Goal: Task Accomplishment & Management: Use online tool/utility

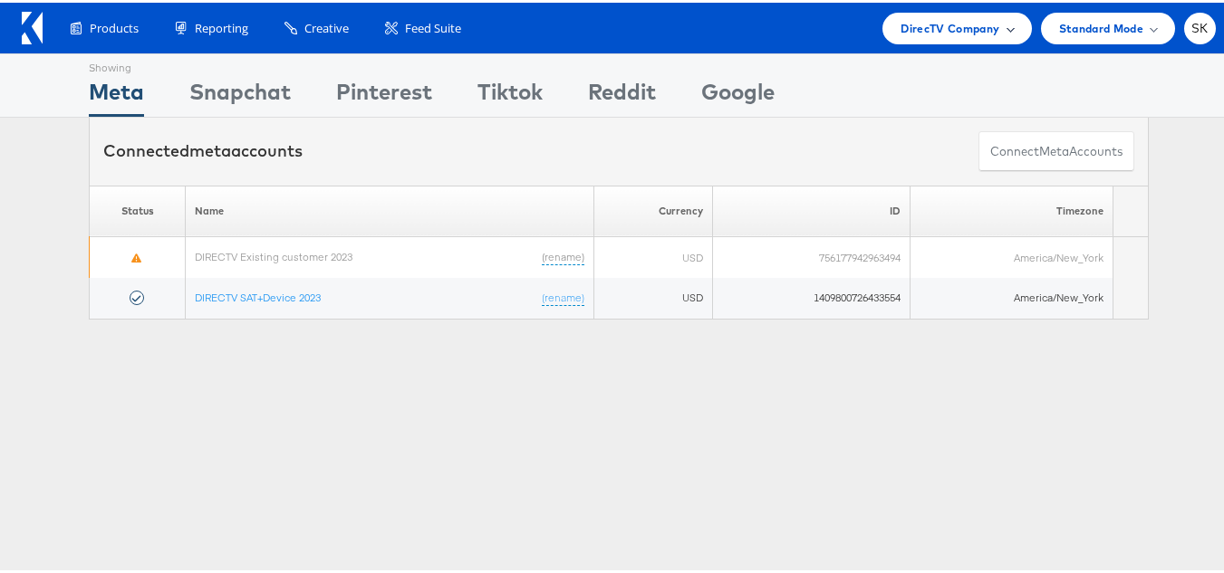
click at [918, 14] on div "DirecTV Company" at bounding box center [956, 26] width 149 height 32
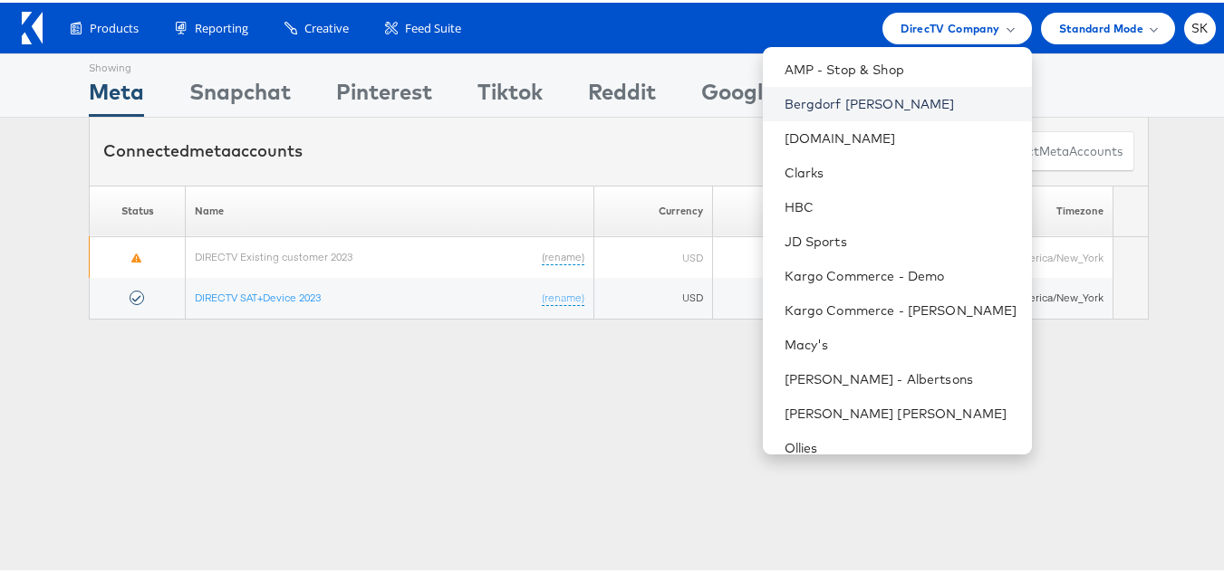
scroll to position [362, 0]
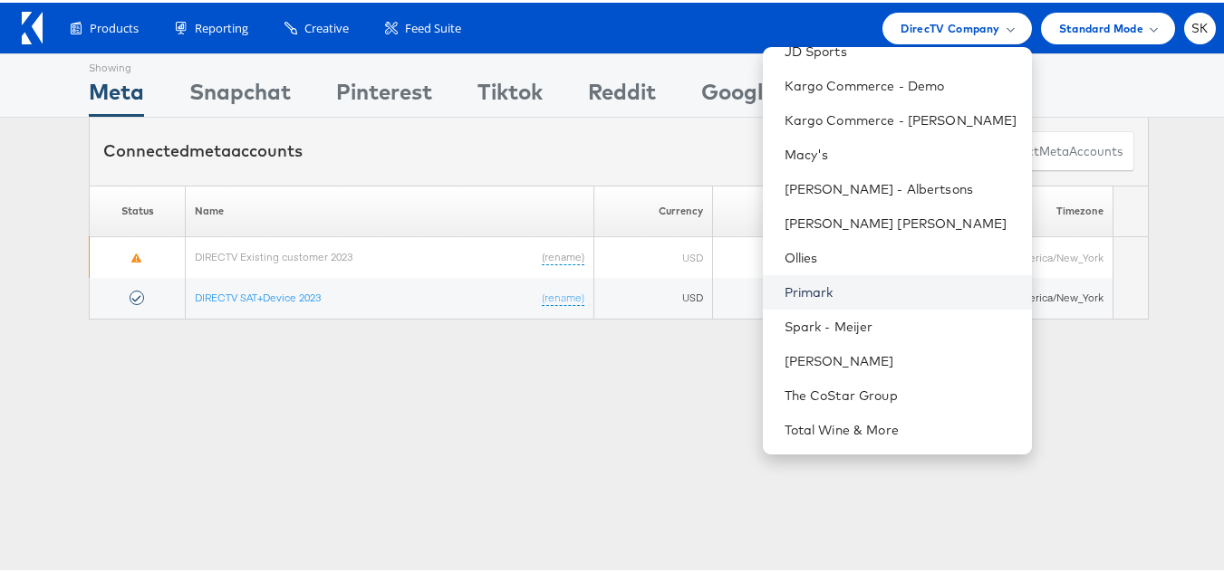
click at [804, 282] on link "Primark" at bounding box center [900, 290] width 233 height 18
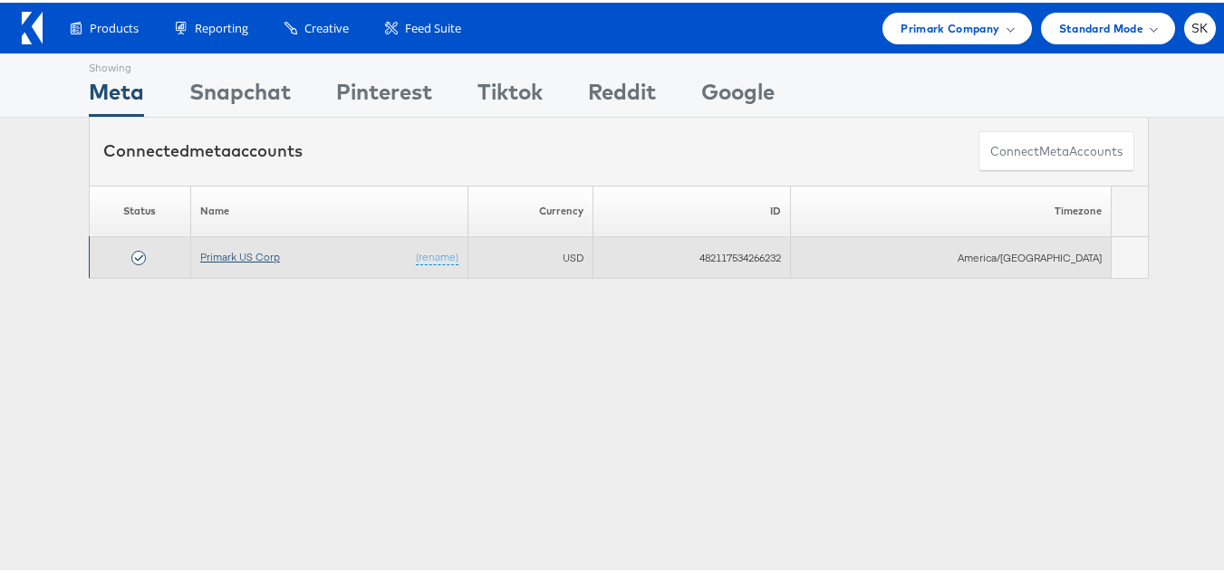
click at [245, 260] on link "Primark US Corp" at bounding box center [240, 254] width 80 height 14
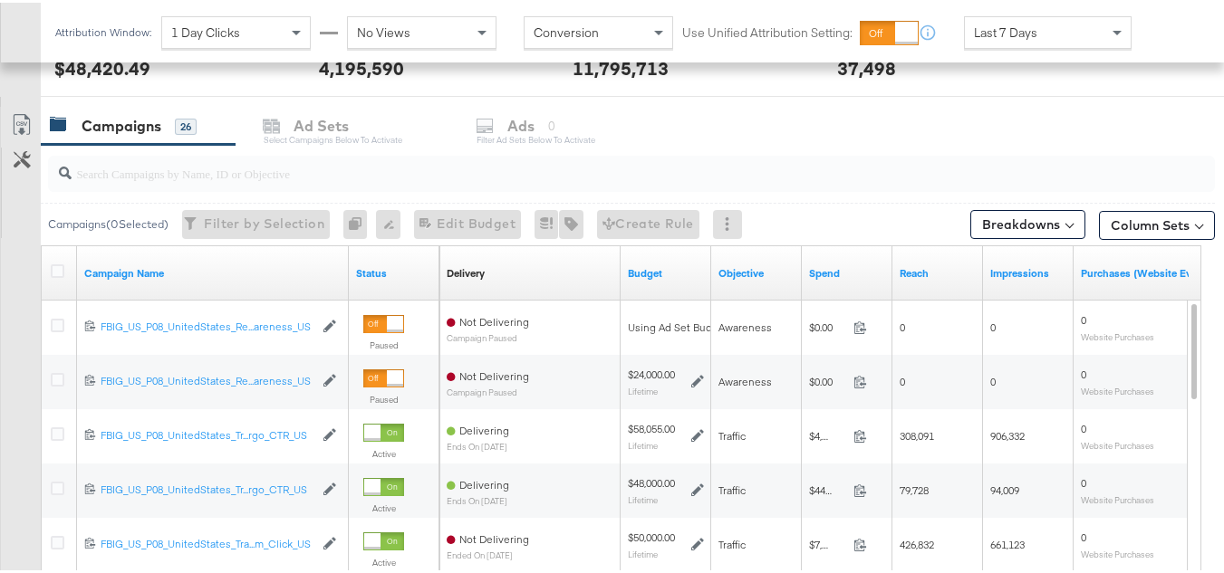
scroll to position [725, 0]
click at [159, 172] on input "search" at bounding box center [592, 164] width 1040 height 35
click at [174, 180] on input "search" at bounding box center [592, 164] width 1040 height 35
click at [0, 303] on div "Customize KPIs Export as CSV" at bounding box center [20, 426] width 41 height 643
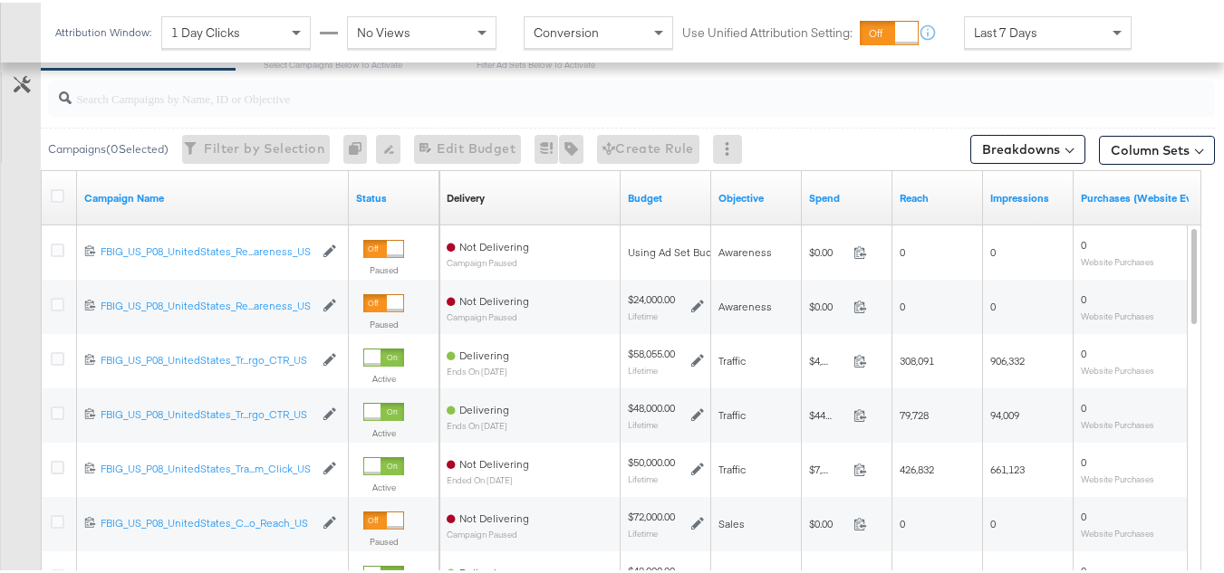
scroll to position [815, 0]
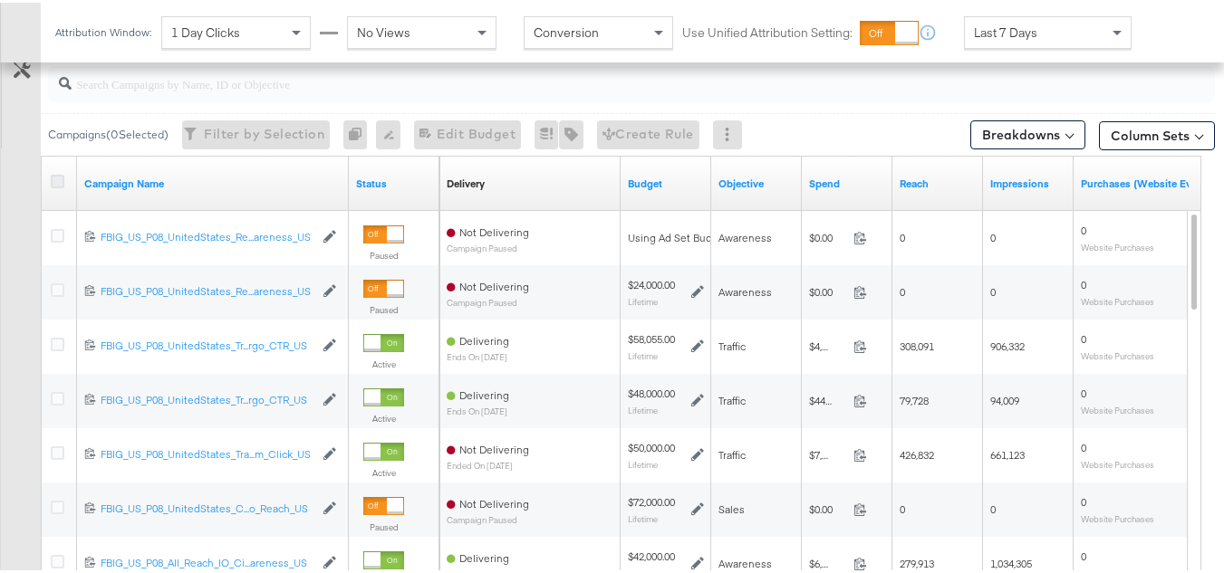
click at [53, 173] on icon at bounding box center [58, 179] width 14 height 14
click at [0, 0] on input "checkbox" at bounding box center [0, 0] width 0 height 0
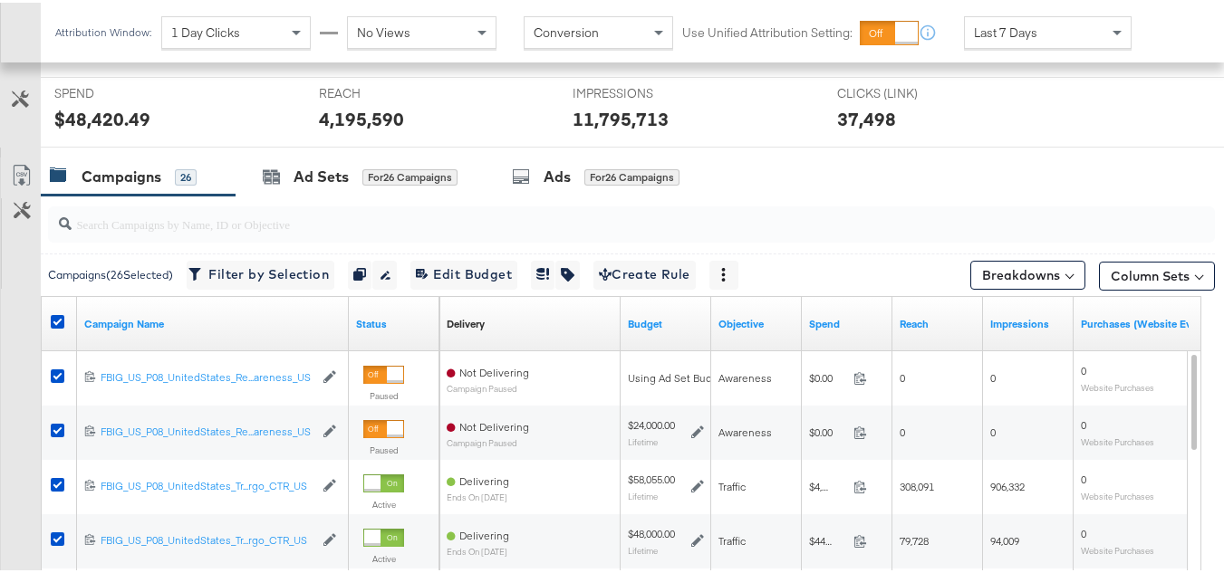
scroll to position [543, 0]
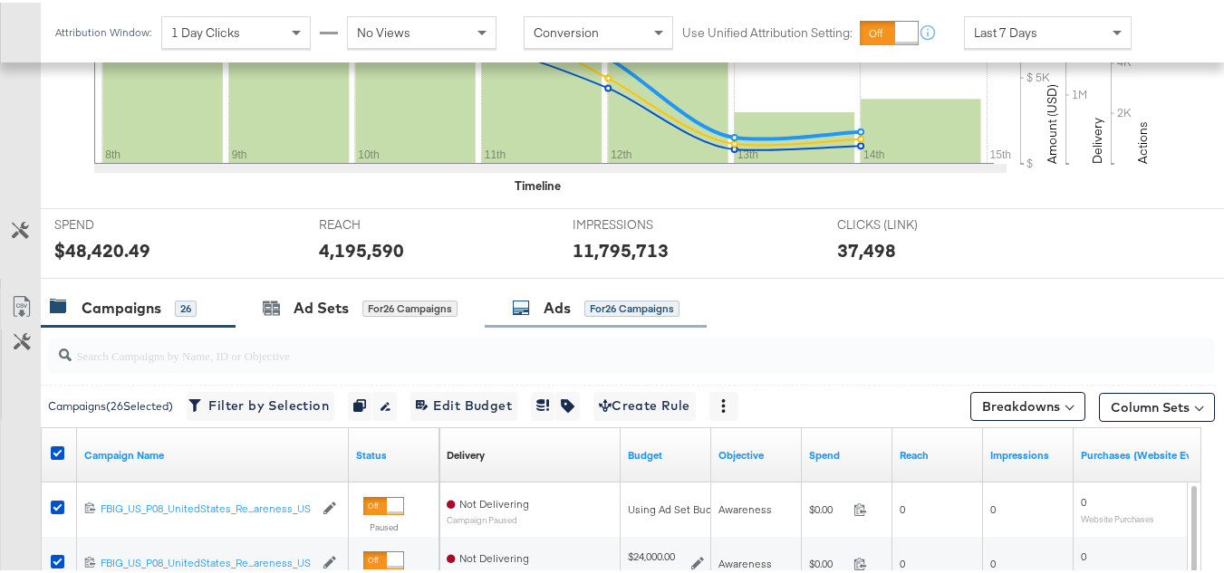
click at [605, 297] on div "for 26 Campaigns" at bounding box center [631, 305] width 95 height 17
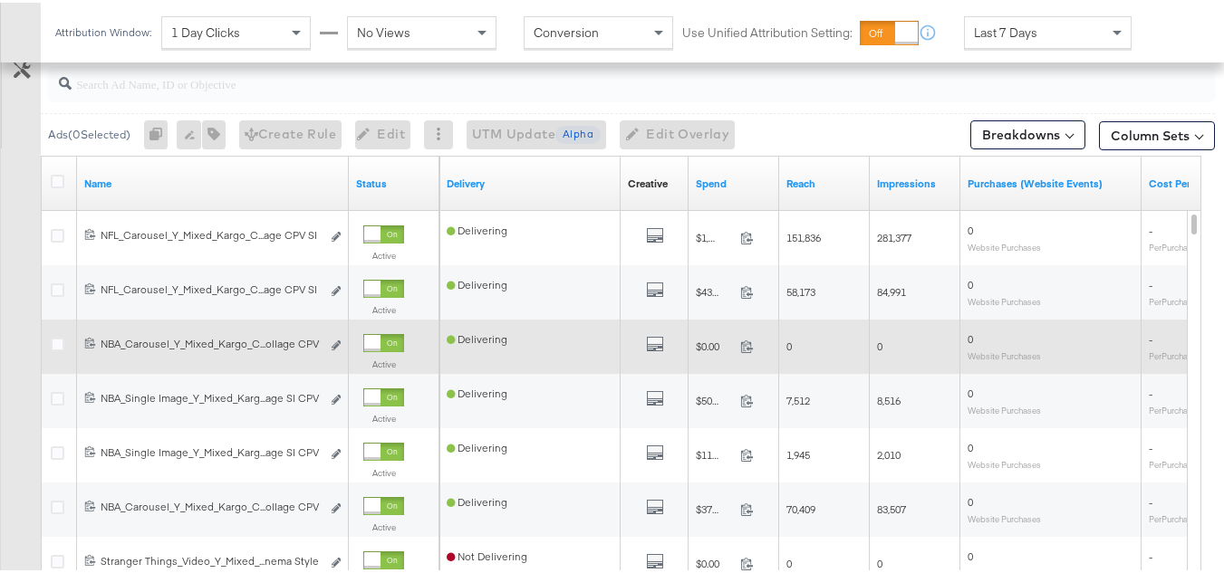
scroll to position [634, 0]
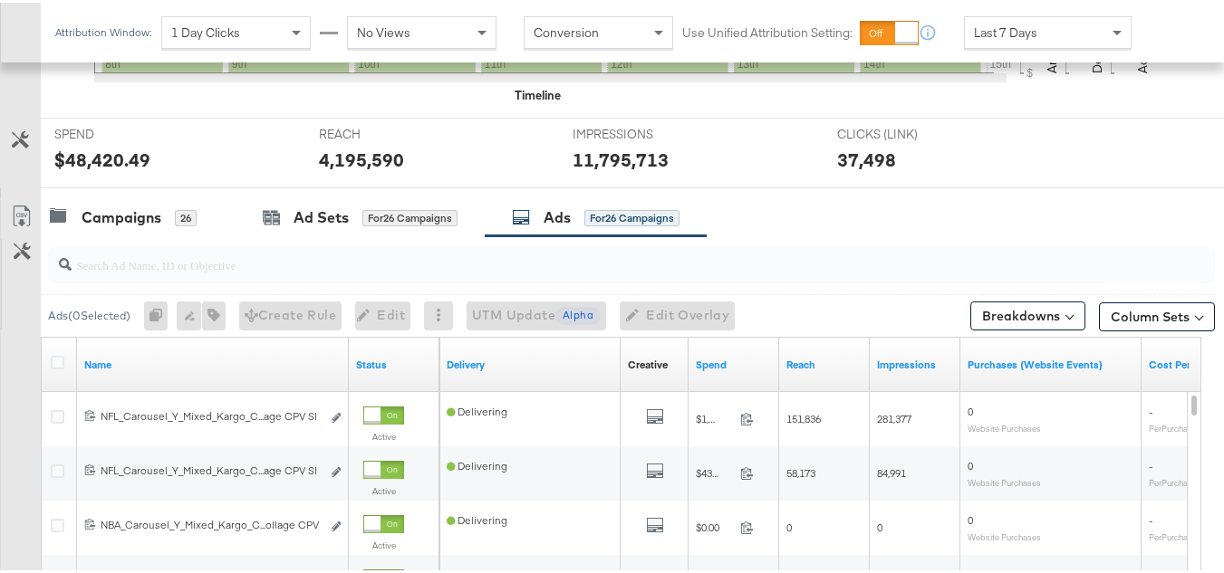
click at [176, 257] on input "search" at bounding box center [592, 254] width 1040 height 35
paste input "120228088321630495"
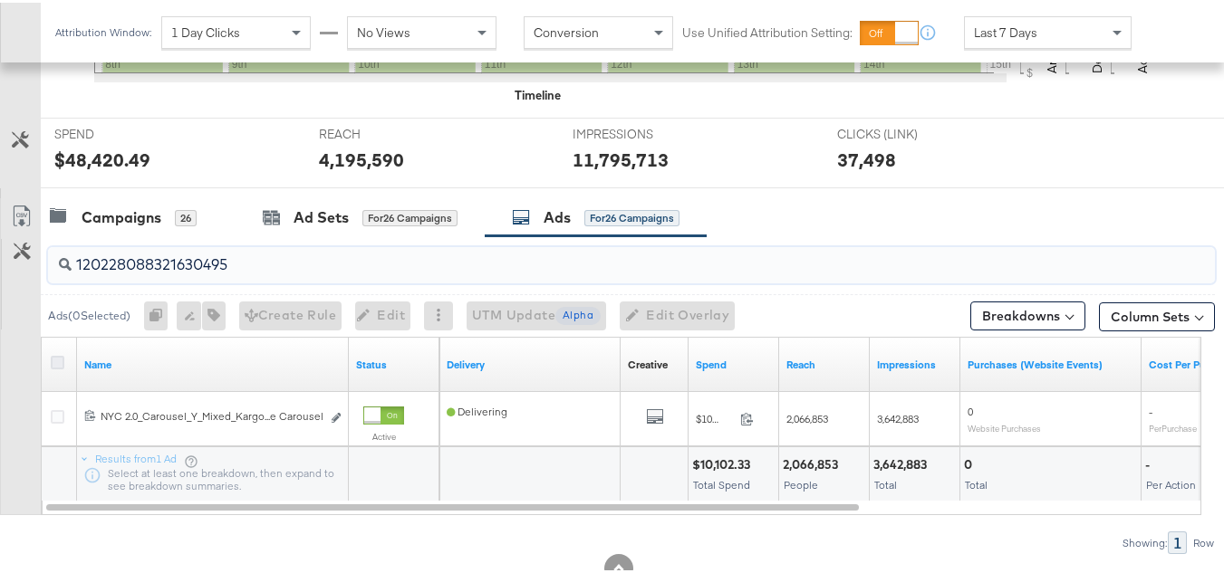
type input "120228088321630495"
click at [61, 356] on icon at bounding box center [58, 360] width 14 height 14
click at [0, 0] on input "checkbox" at bounding box center [0, 0] width 0 height 0
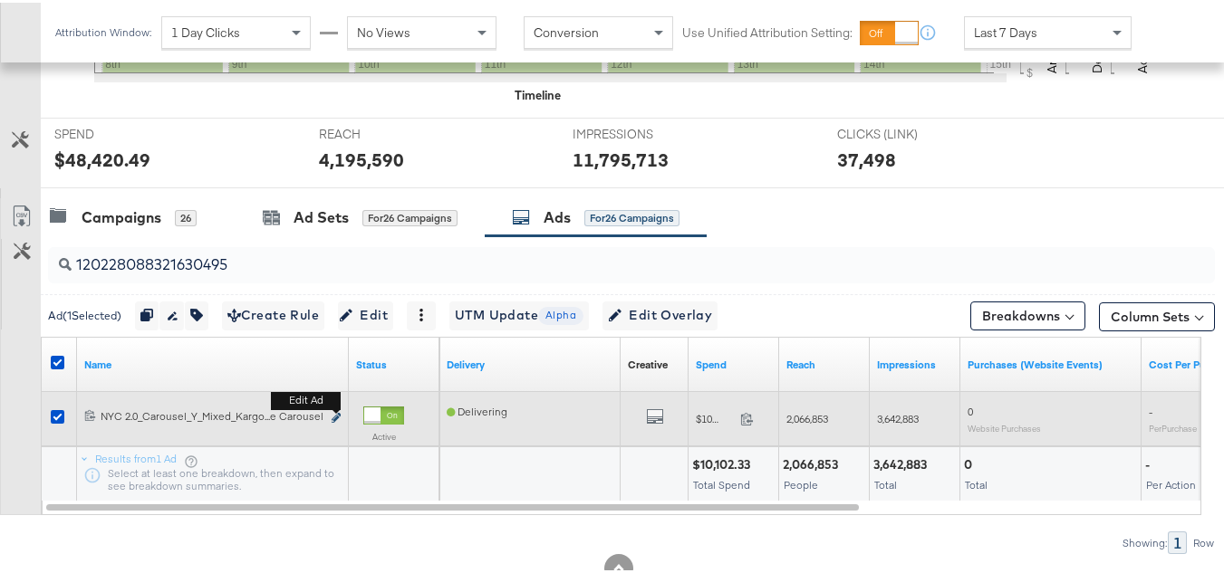
click at [336, 417] on icon "link" at bounding box center [336, 415] width 9 height 10
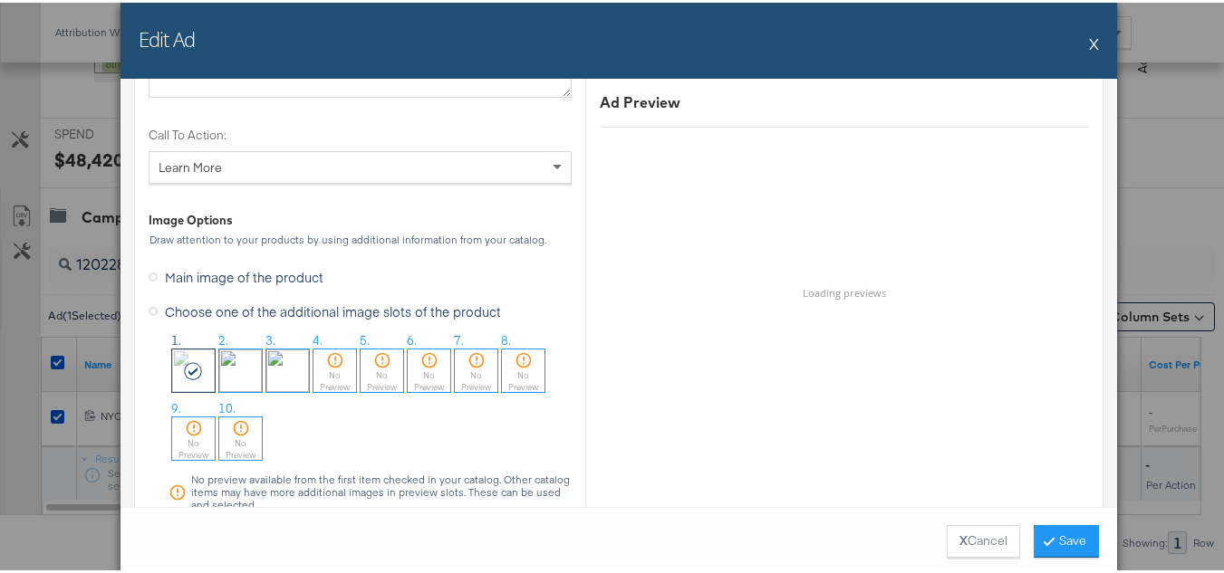
scroll to position [1869, 0]
